Goal: Information Seeking & Learning: Learn about a topic

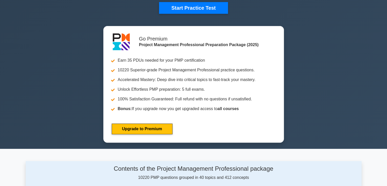
scroll to position [127, 0]
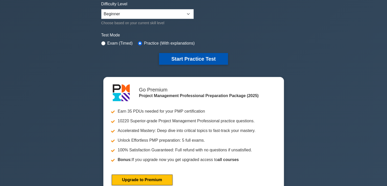
click at [193, 58] on button "Start Practice Test" at bounding box center [193, 59] width 69 height 12
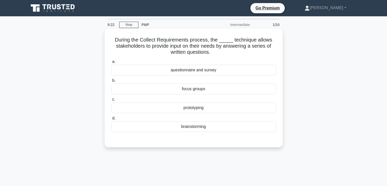
click at [175, 128] on div "brainstorming" at bounding box center [193, 126] width 165 height 11
click at [111, 120] on input "d. brainstorming" at bounding box center [111, 117] width 0 height 3
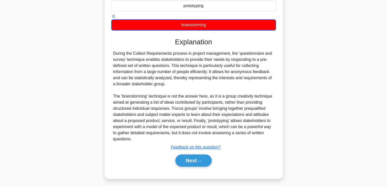
scroll to position [104, 0]
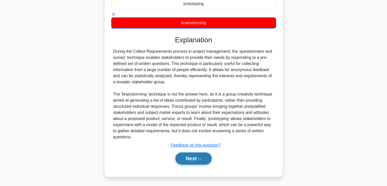
click at [191, 158] on button "Next" at bounding box center [193, 158] width 36 height 12
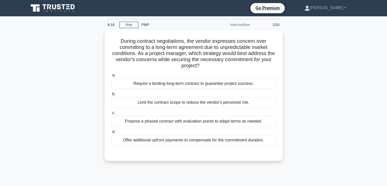
scroll to position [0, 0]
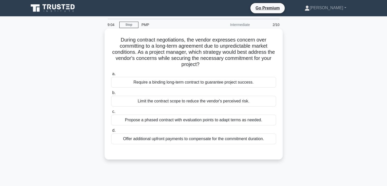
click at [140, 52] on h5 "During contract negotiations, the vendor expresses concern over committing to a…" at bounding box center [194, 52] width 166 height 31
click at [172, 120] on div "Propose a phased contract with evaluation points to adapt terms as needed." at bounding box center [193, 119] width 165 height 11
click at [111, 113] on input "c. Propose a phased contract with evaluation points to adapt terms as needed." at bounding box center [111, 111] width 0 height 3
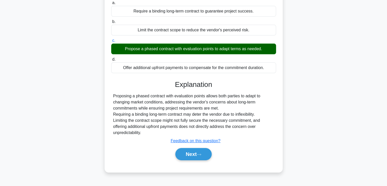
scroll to position [89, 0]
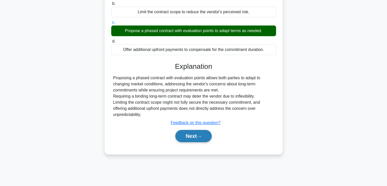
click at [190, 137] on button "Next" at bounding box center [193, 136] width 36 height 12
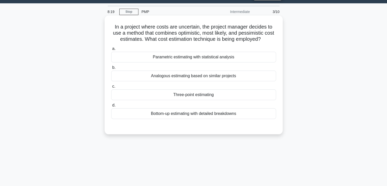
scroll to position [0, 0]
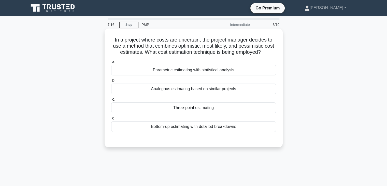
click at [199, 127] on div "Bottom-up estimating with detailed breakdowns" at bounding box center [193, 126] width 165 height 11
click at [111, 120] on input "d. Bottom-up estimating with detailed breakdowns" at bounding box center [111, 117] width 0 height 3
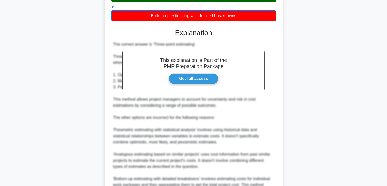
scroll to position [165, 0]
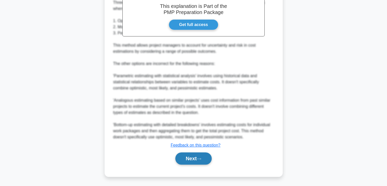
click at [195, 159] on button "Next" at bounding box center [193, 158] width 36 height 12
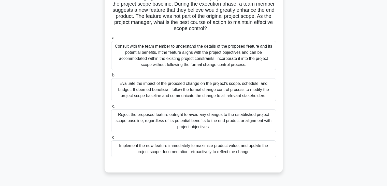
scroll to position [51, 0]
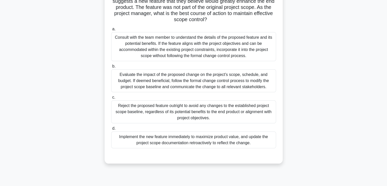
click at [206, 78] on div "Evaluate the impact of the proposed change on the project's scope, schedule, an…" at bounding box center [193, 80] width 165 height 23
click at [111, 68] on input "b. Evaluate the impact of the proposed change on the project's scope, schedule,…" at bounding box center [111, 66] width 0 height 3
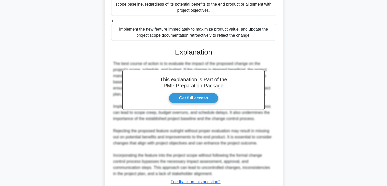
scroll to position [195, 0]
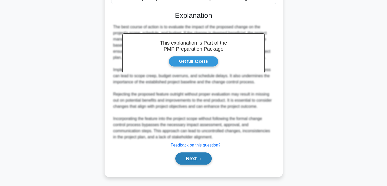
click at [190, 157] on button "Next" at bounding box center [193, 158] width 36 height 12
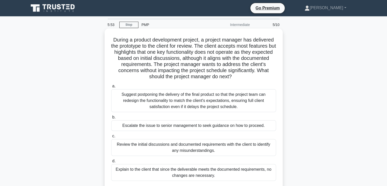
scroll to position [25, 0]
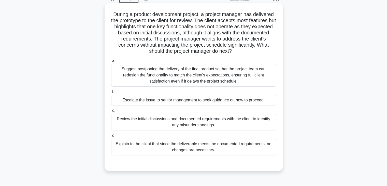
click at [202, 101] on div "Escalate the issue to senior management to seek guidance on how to proceed." at bounding box center [193, 100] width 165 height 11
click at [111, 93] on input "b. Escalate the issue to senior management to seek guidance on how to proceed." at bounding box center [111, 91] width 0 height 3
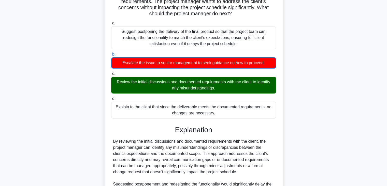
scroll to position [127, 0]
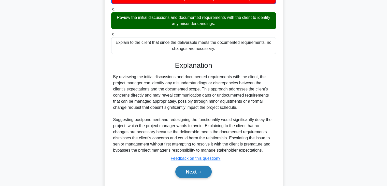
click at [195, 174] on button "Next" at bounding box center [193, 171] width 36 height 12
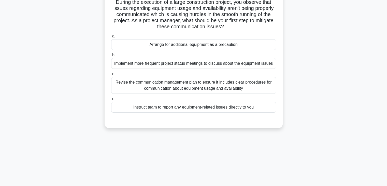
scroll to position [0, 0]
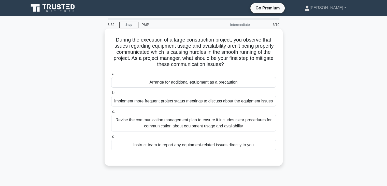
click at [207, 122] on div "Revise the communication management plan to ensure it includes clear procedures…" at bounding box center [193, 122] width 165 height 17
click at [111, 113] on input "c. Revise the communication management plan to ensure it includes clear procedu…" at bounding box center [111, 111] width 0 height 3
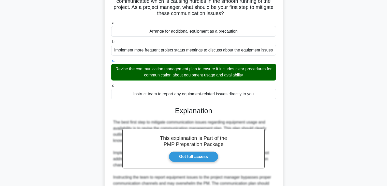
scroll to position [127, 0]
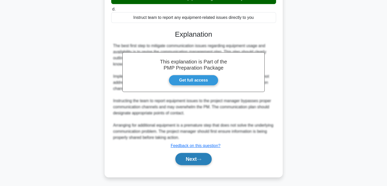
click at [197, 161] on button "Next" at bounding box center [193, 159] width 36 height 12
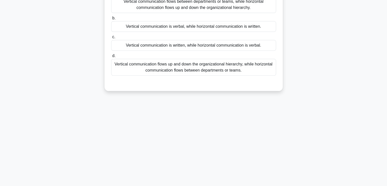
scroll to position [13, 0]
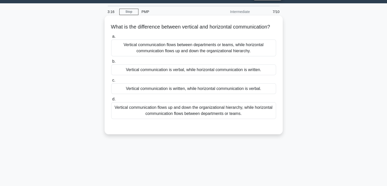
click at [183, 119] on div "Vertical communication flows up and down the organizational hierarchy, while ho…" at bounding box center [193, 110] width 165 height 17
click at [111, 101] on input "d. Vertical communication flows up and down the organizational hierarchy, while…" at bounding box center [111, 98] width 0 height 3
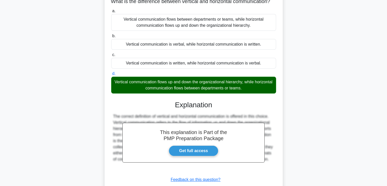
scroll to position [89, 0]
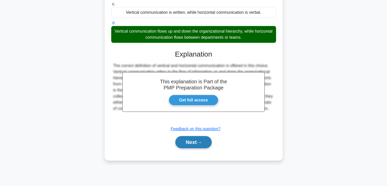
click at [195, 147] on button "Next" at bounding box center [193, 142] width 36 height 12
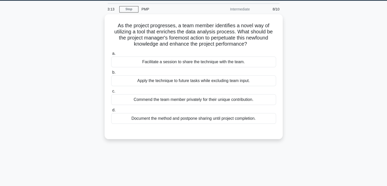
scroll to position [13, 0]
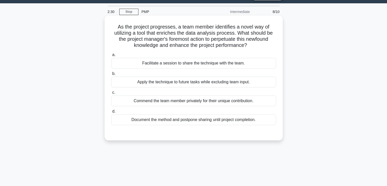
click at [195, 65] on div "Facilitate a session to share the technique with the team." at bounding box center [193, 63] width 165 height 11
click at [111, 56] on input "a. Facilitate a session to share the technique with the team." at bounding box center [111, 54] width 0 height 3
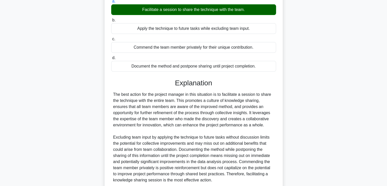
scroll to position [109, 0]
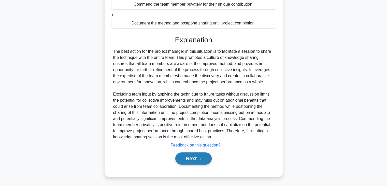
click at [189, 157] on button "Next" at bounding box center [193, 158] width 36 height 12
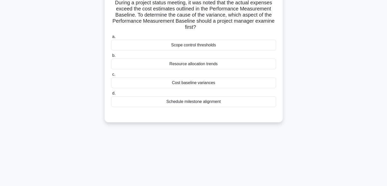
scroll to position [0, 0]
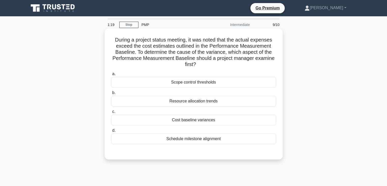
click at [207, 82] on div "Scope control thresholds" at bounding box center [193, 82] width 165 height 11
click at [111, 75] on input "a. Scope control thresholds" at bounding box center [111, 73] width 0 height 3
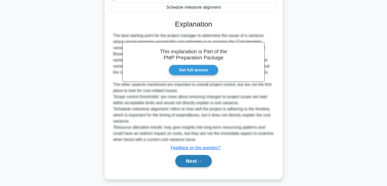
scroll to position [134, 0]
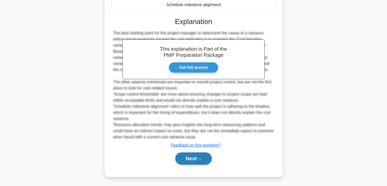
click at [190, 157] on button "Next" at bounding box center [193, 158] width 36 height 12
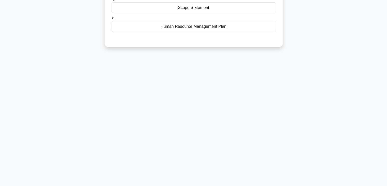
scroll to position [13, 0]
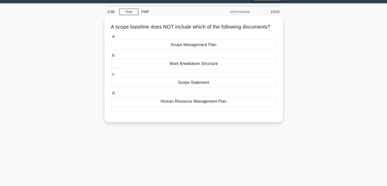
click at [192, 50] on div "Scope Management Plan" at bounding box center [193, 44] width 165 height 11
click at [111, 38] on input "a. Scope Management Plan" at bounding box center [111, 36] width 0 height 3
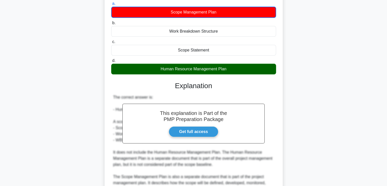
scroll to position [110, 0]
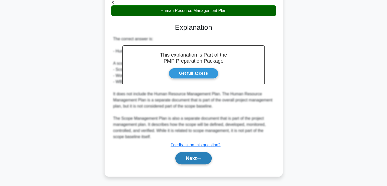
click at [188, 156] on button "Next" at bounding box center [193, 158] width 36 height 12
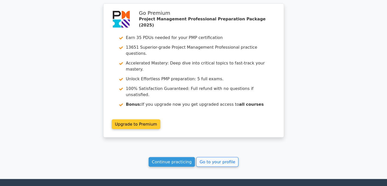
scroll to position [866, 0]
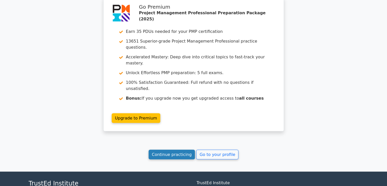
click at [171, 149] on link "Continue practicing" at bounding box center [171, 154] width 47 height 10
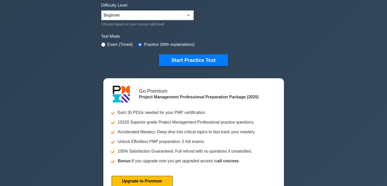
scroll to position [127, 0]
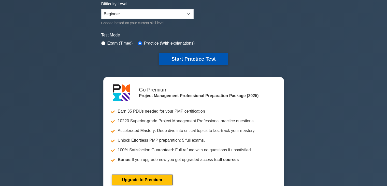
click at [182, 59] on button "Start Practice Test" at bounding box center [193, 59] width 69 height 12
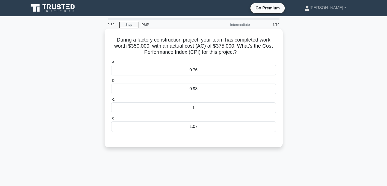
click at [195, 108] on div "1" at bounding box center [193, 107] width 165 height 11
click at [111, 101] on input "c. 1" at bounding box center [111, 99] width 0 height 3
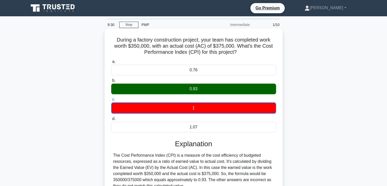
click at [197, 88] on div "0.93" at bounding box center [193, 88] width 165 height 11
click at [111, 82] on input "b. 0.93" at bounding box center [111, 80] width 0 height 3
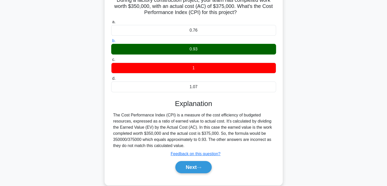
scroll to position [51, 0]
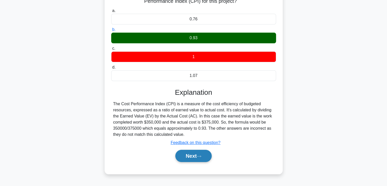
click at [191, 155] on button "Next" at bounding box center [193, 155] width 36 height 12
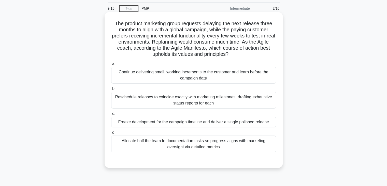
scroll to position [25, 0]
